Goal: Information Seeking & Learning: Find specific fact

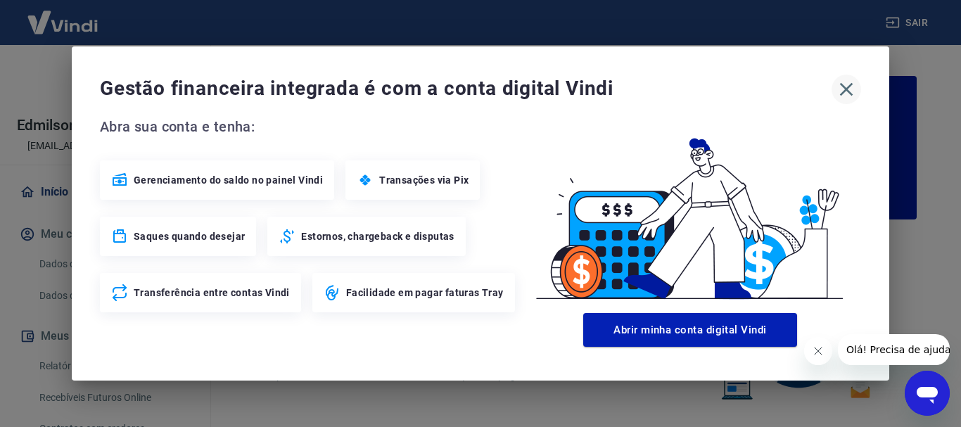
click at [856, 89] on icon "button" at bounding box center [846, 89] width 23 height 23
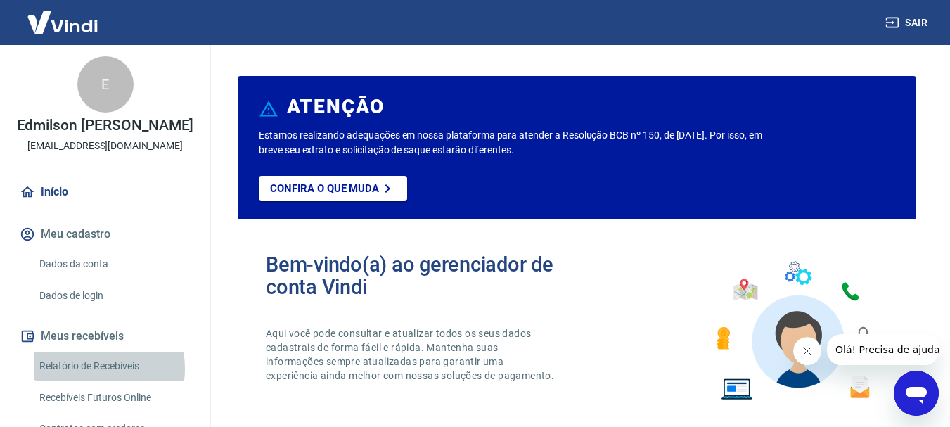
click at [85, 380] on link "Relatório de Recebíveis" at bounding box center [114, 366] width 160 height 29
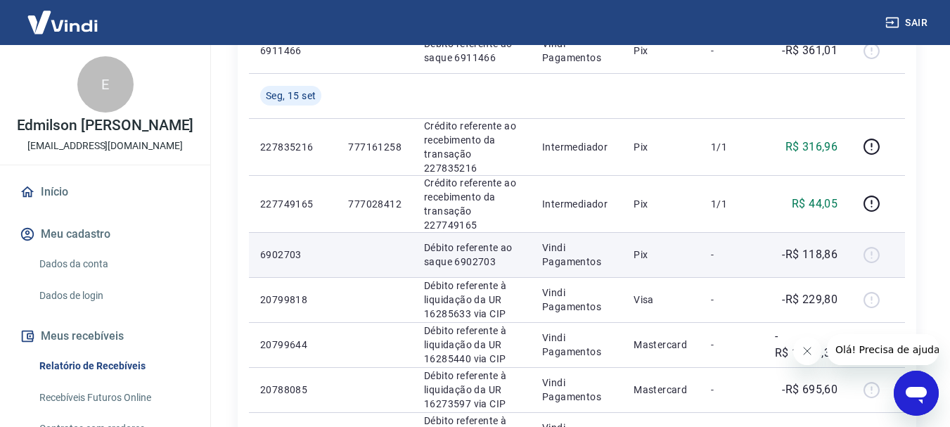
scroll to position [281, 0]
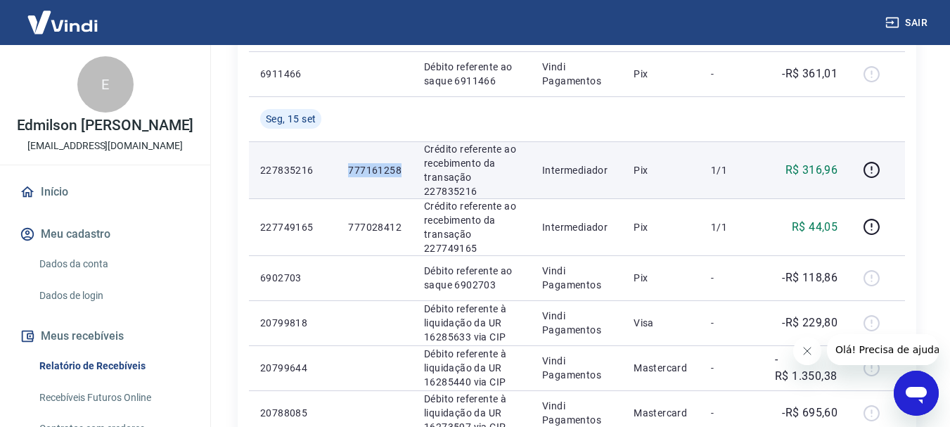
drag, startPoint x: 347, startPoint y: 162, endPoint x: 402, endPoint y: 177, distance: 56.8
click at [402, 177] on td "777161258" at bounding box center [375, 169] width 76 height 57
copy p "777161258"
click at [880, 170] on icon "button" at bounding box center [871, 170] width 16 height 16
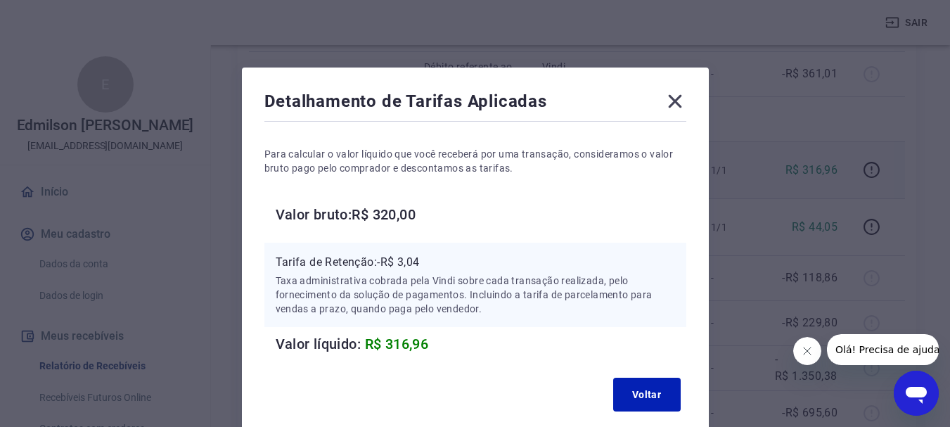
click at [686, 99] on div "Detalhamento de Tarifas Aplicadas Para calcular o valor líquido que você recebe…" at bounding box center [475, 254] width 467 height 372
click at [671, 98] on icon at bounding box center [674, 101] width 13 height 13
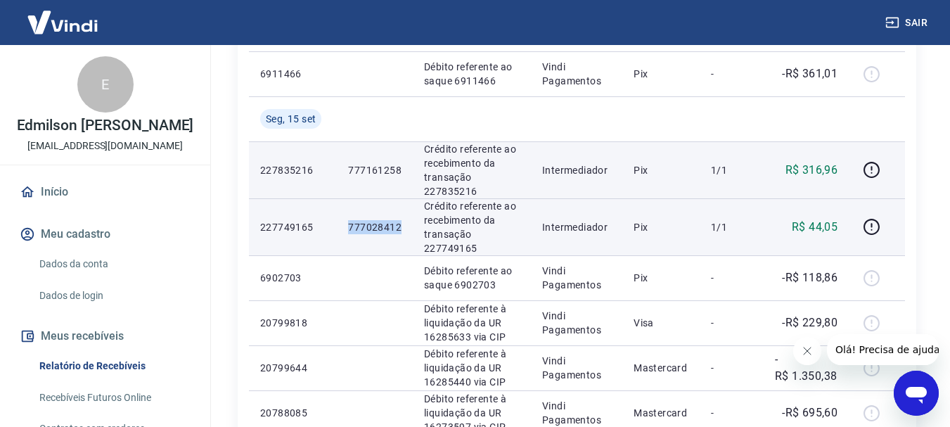
drag, startPoint x: 342, startPoint y: 235, endPoint x: 400, endPoint y: 229, distance: 58.6
click at [400, 229] on td "777028412" at bounding box center [375, 226] width 76 height 57
copy p "777028412"
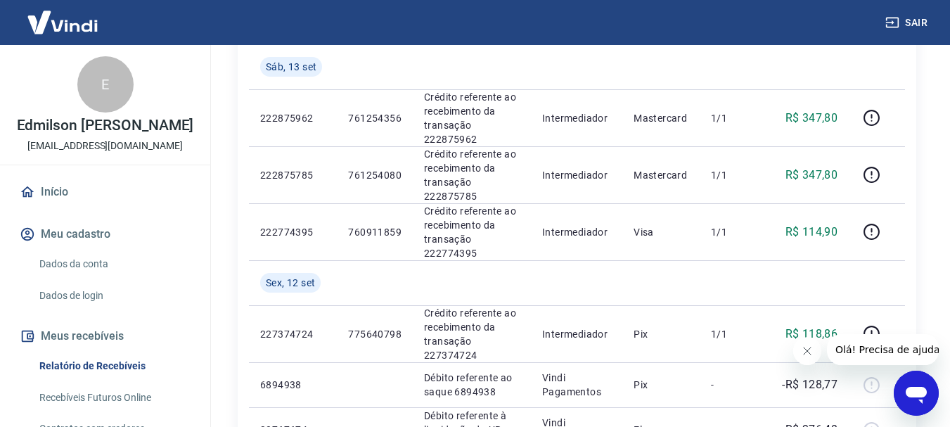
scroll to position [1125, 0]
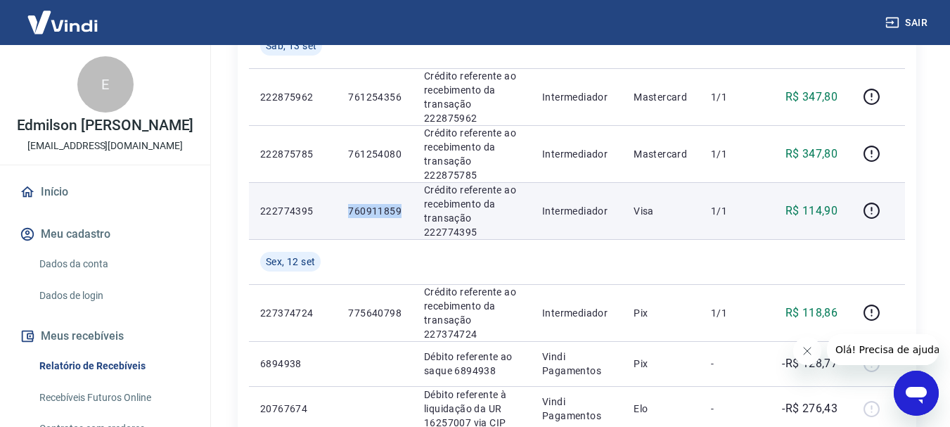
drag, startPoint x: 343, startPoint y: 212, endPoint x: 402, endPoint y: 212, distance: 58.4
click at [402, 212] on td "760911859" at bounding box center [375, 210] width 76 height 57
copy p "760911859"
click at [870, 214] on icon "button" at bounding box center [872, 211] width 18 height 18
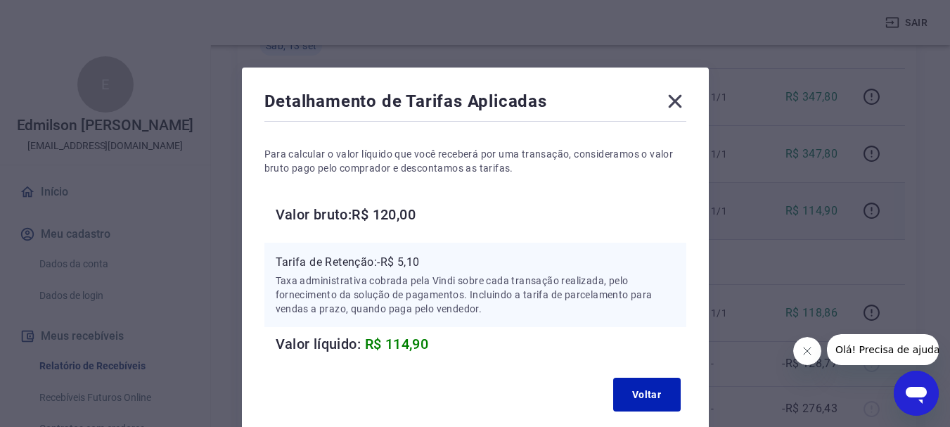
click at [670, 96] on icon at bounding box center [674, 101] width 13 height 13
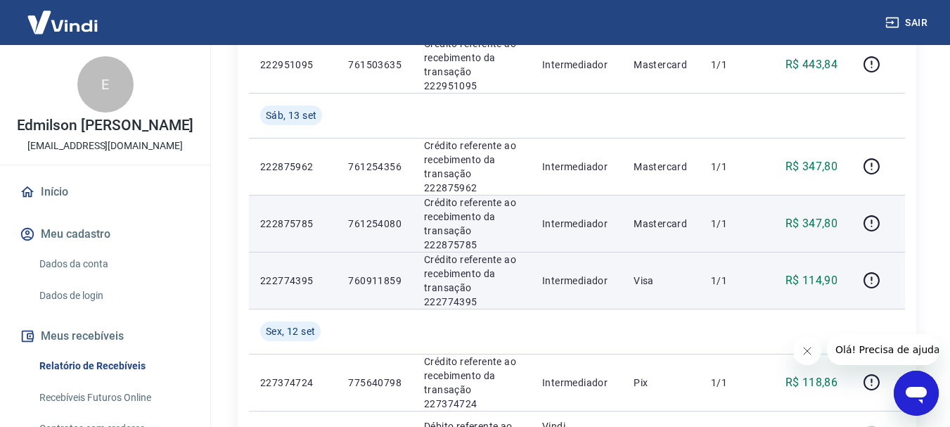
scroll to position [1055, 0]
drag, startPoint x: 343, startPoint y: 224, endPoint x: 404, endPoint y: 231, distance: 60.9
click at [404, 231] on td "761254080" at bounding box center [375, 223] width 76 height 57
copy p "761254080"
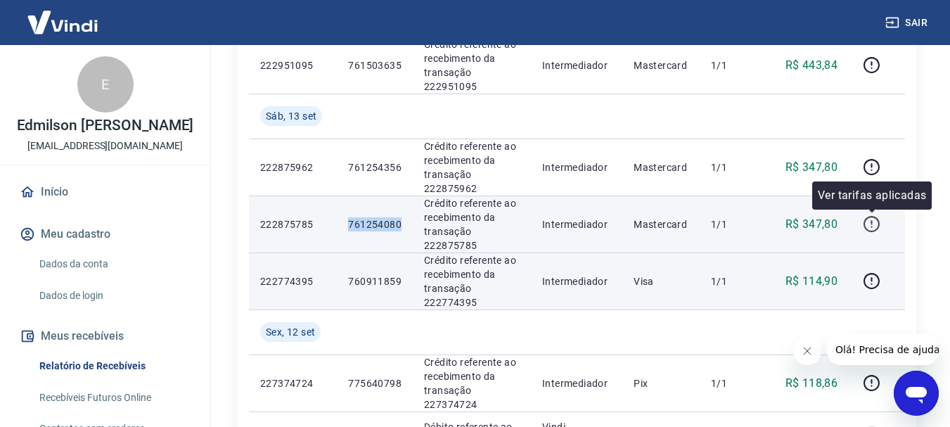
click at [873, 229] on icon "button" at bounding box center [872, 224] width 18 height 18
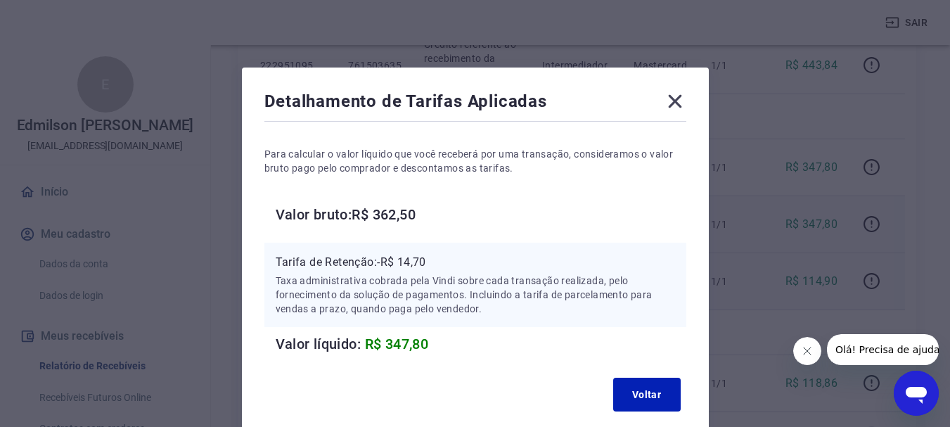
click at [671, 104] on icon at bounding box center [674, 101] width 13 height 13
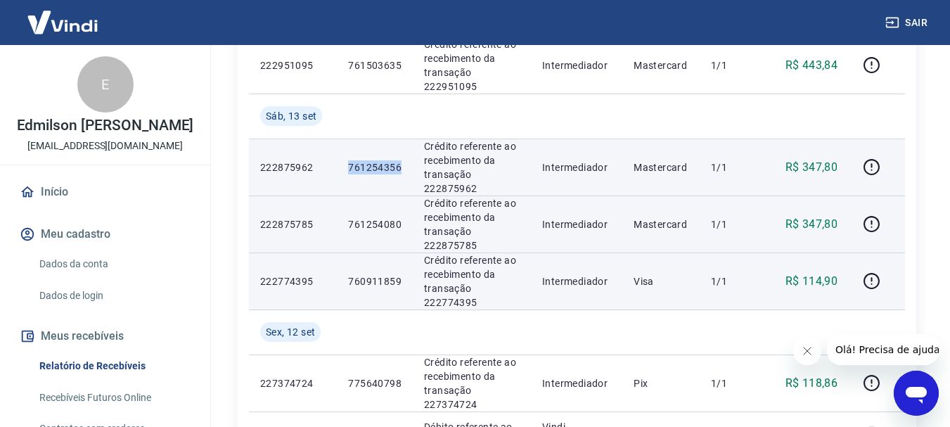
drag, startPoint x: 349, startPoint y: 167, endPoint x: 400, endPoint y: 170, distance: 51.5
click at [400, 170] on p "761254356" at bounding box center [374, 167] width 53 height 14
copy p "761254356"
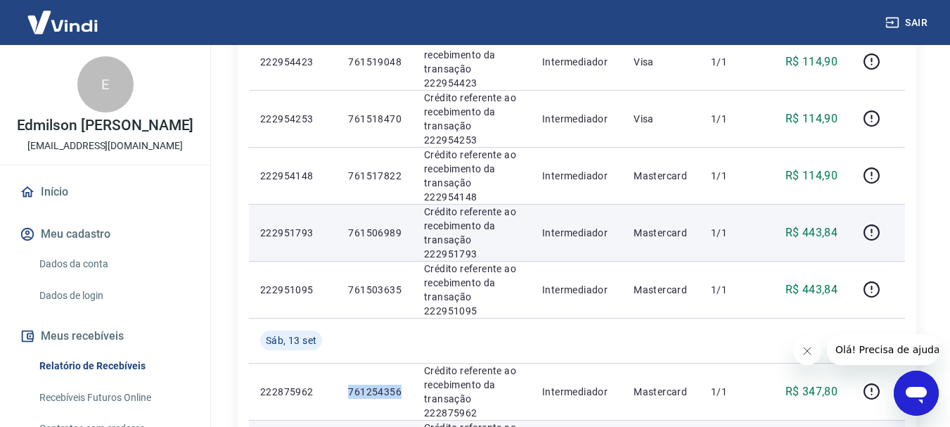
scroll to position [844, 0]
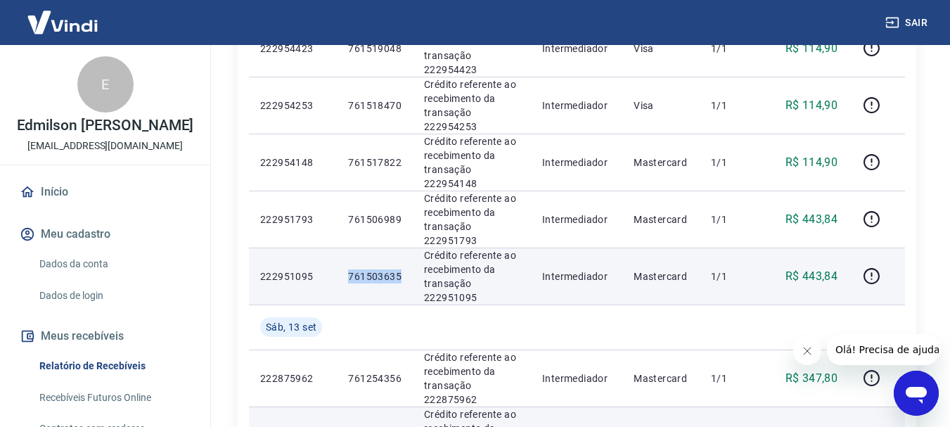
drag, startPoint x: 341, startPoint y: 274, endPoint x: 403, endPoint y: 277, distance: 62.0
click at [403, 277] on td "761503635" at bounding box center [375, 276] width 76 height 57
copy p "761503635"
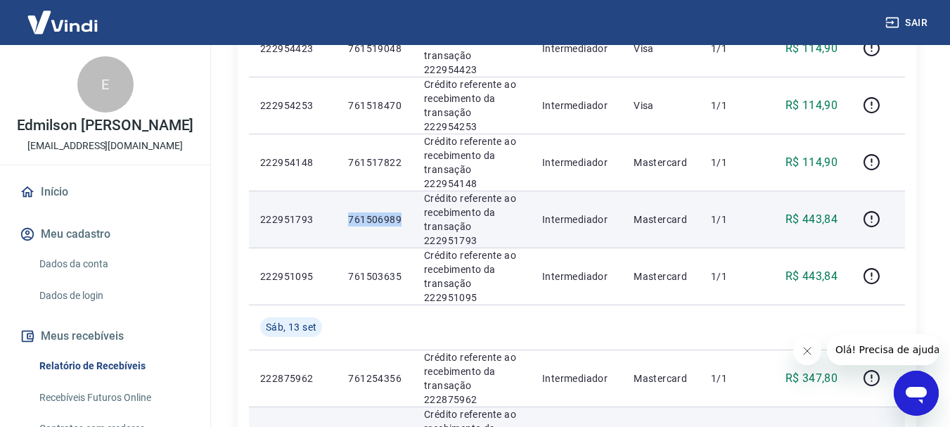
drag, startPoint x: 341, startPoint y: 221, endPoint x: 407, endPoint y: 221, distance: 66.1
click at [407, 221] on td "761506989" at bounding box center [375, 219] width 76 height 57
copy p "761506989"
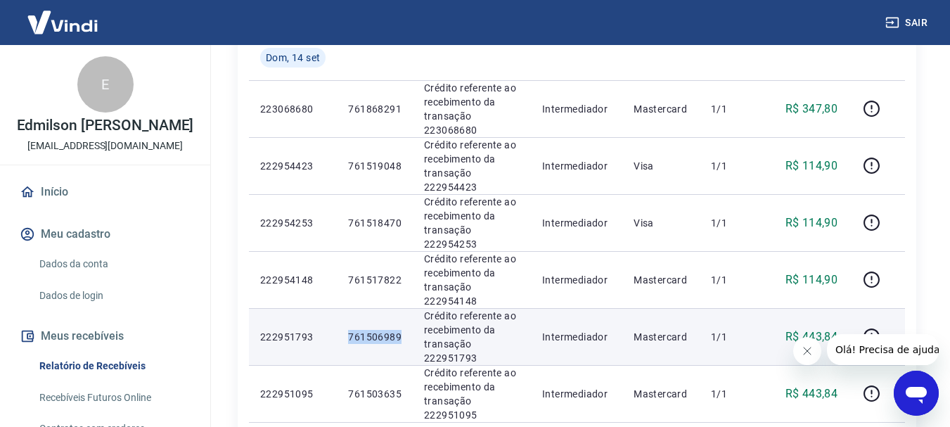
scroll to position [703, 0]
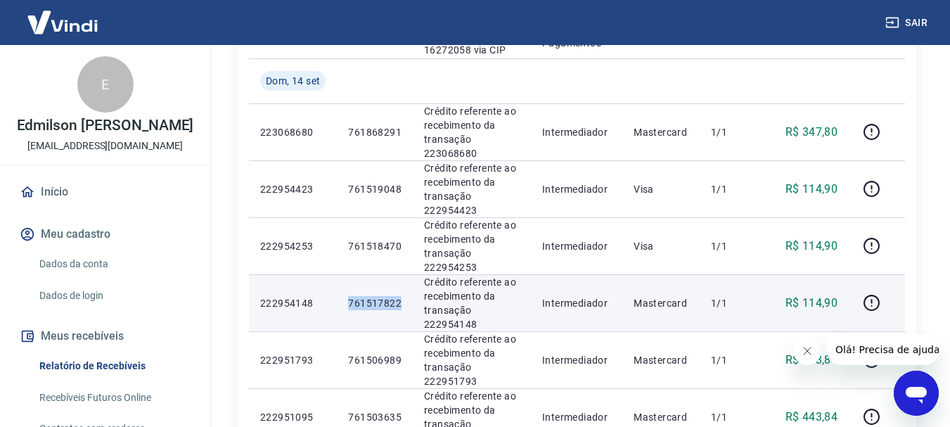
drag, startPoint x: 349, startPoint y: 300, endPoint x: 406, endPoint y: 303, distance: 56.4
click at [406, 303] on td "761517822" at bounding box center [375, 302] width 76 height 57
copy p "761517822"
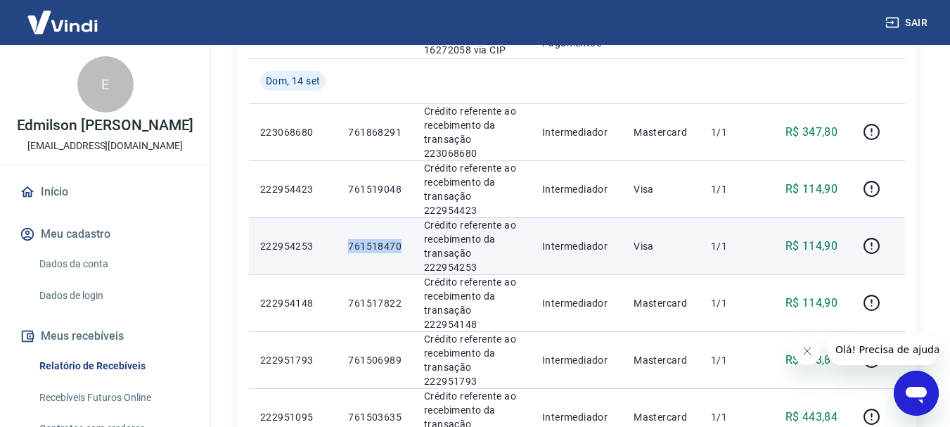
drag, startPoint x: 344, startPoint y: 241, endPoint x: 404, endPoint y: 246, distance: 60.0
click at [404, 246] on td "761518470" at bounding box center [375, 245] width 76 height 57
copy p "761518470"
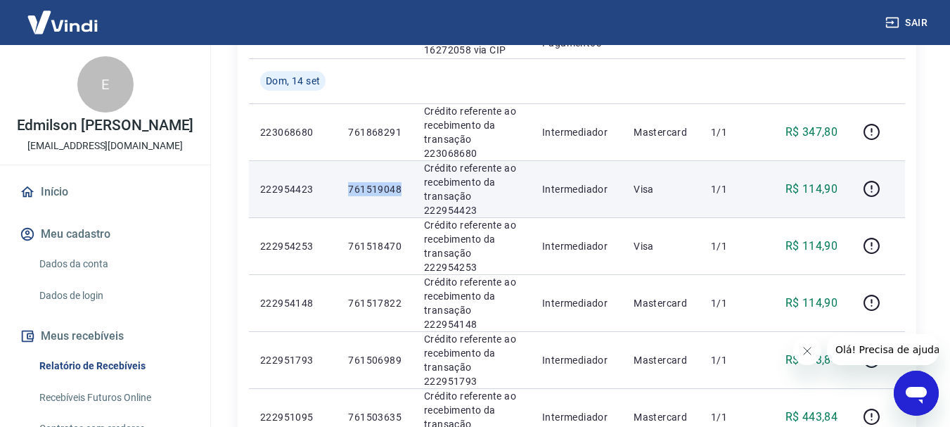
drag, startPoint x: 346, startPoint y: 186, endPoint x: 405, endPoint y: 184, distance: 59.1
click at [405, 184] on td "761519048" at bounding box center [375, 188] width 76 height 57
copy p "761519048"
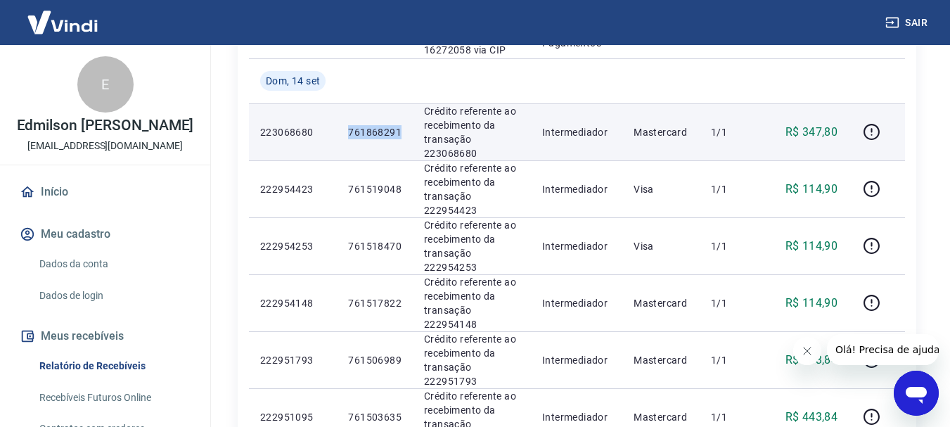
drag, startPoint x: 348, startPoint y: 129, endPoint x: 404, endPoint y: 133, distance: 55.7
click at [404, 133] on td "761868291" at bounding box center [375, 131] width 76 height 57
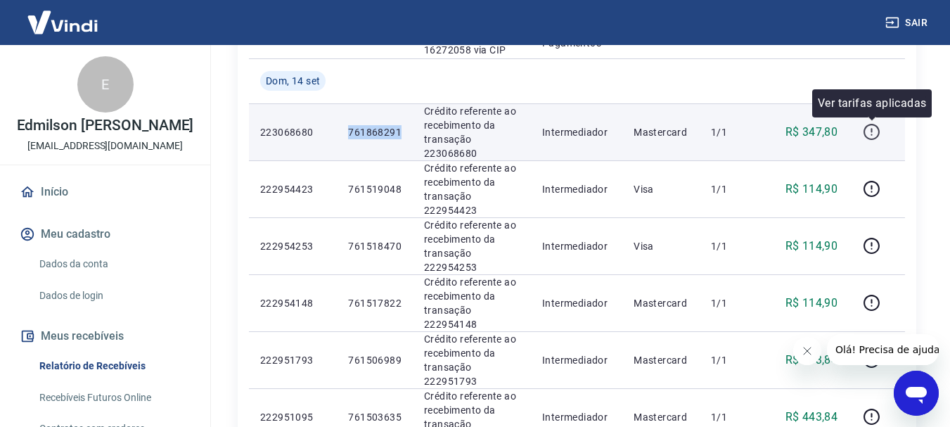
click at [877, 125] on icon "button" at bounding box center [871, 132] width 16 height 16
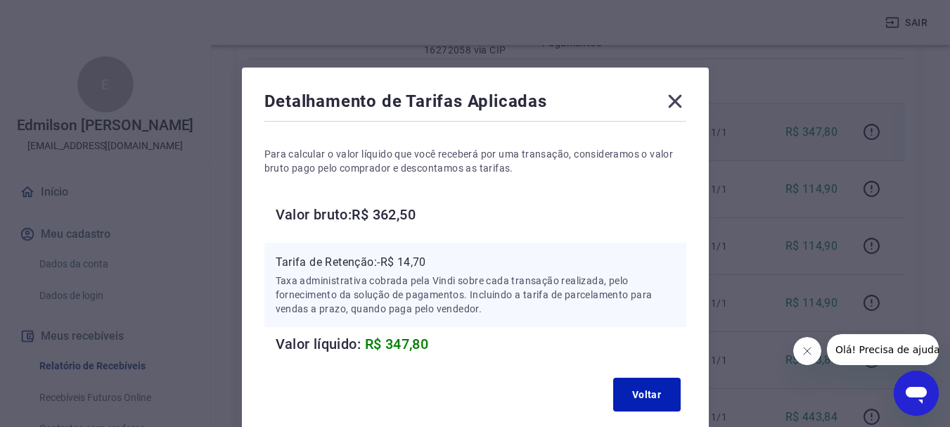
click at [684, 99] on icon at bounding box center [675, 101] width 23 height 23
